Goal: Task Accomplishment & Management: Manage account settings

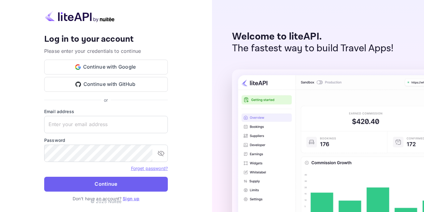
type input "[EMAIL_ADDRESS][DOMAIN_NAME]"
click at [93, 184] on button "Continue" at bounding box center [106, 184] width 124 height 15
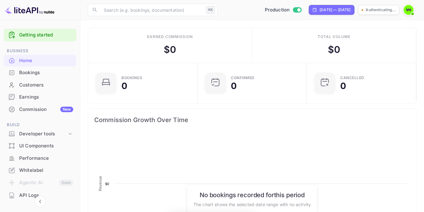
scroll to position [100, 106]
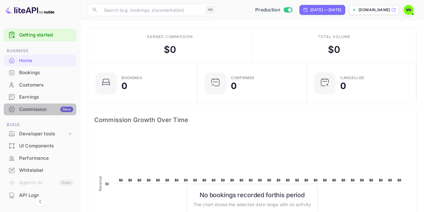
click at [40, 114] on div "Commission New" at bounding box center [40, 109] width 73 height 12
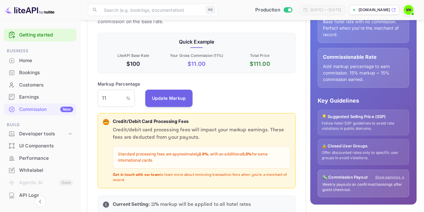
scroll to position [116, 0]
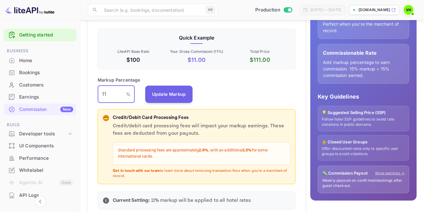
drag, startPoint x: 115, startPoint y: 97, endPoint x: 85, endPoint y: 93, distance: 29.6
type input "9"
click at [169, 96] on button "Update Markup" at bounding box center [169, 93] width 48 height 17
